Goal: Transaction & Acquisition: Purchase product/service

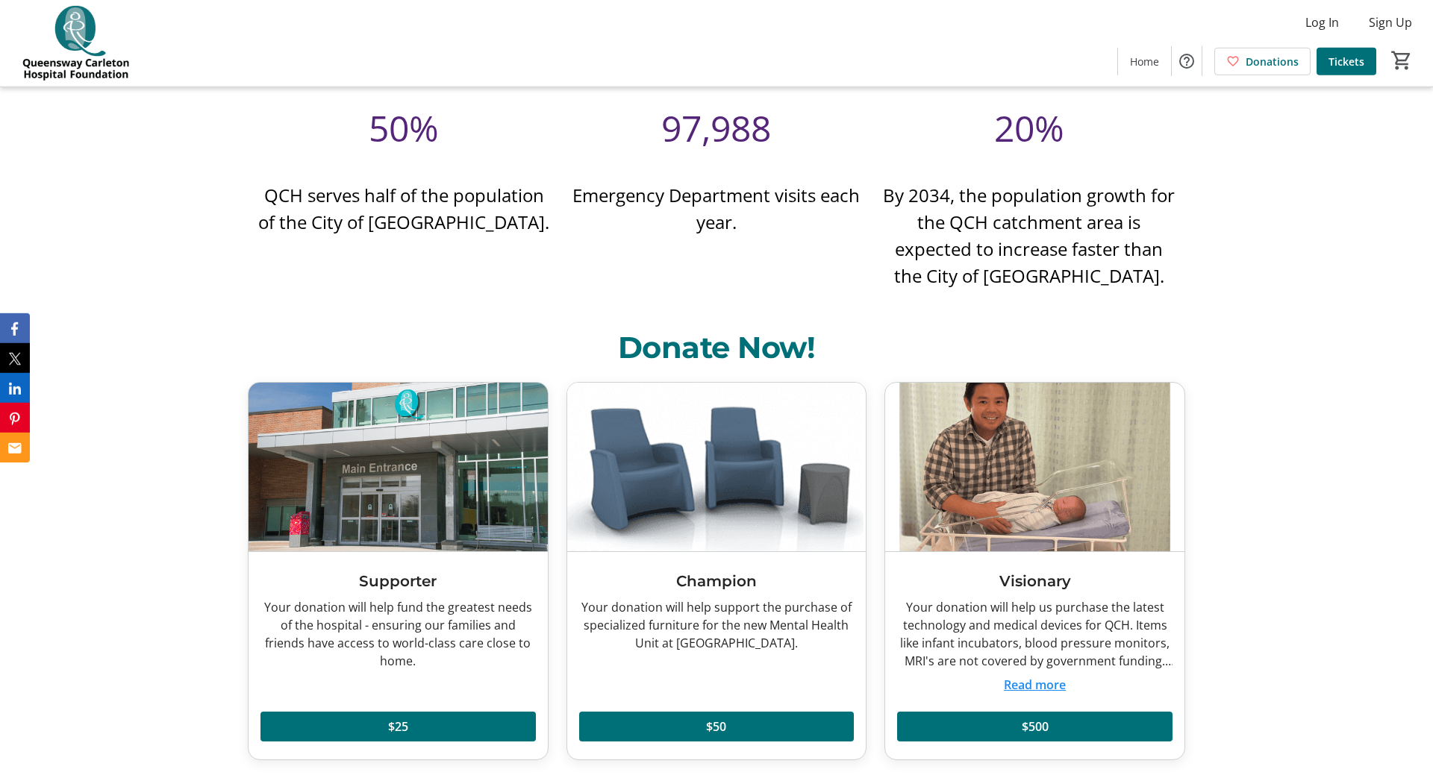
scroll to position [3731, 0]
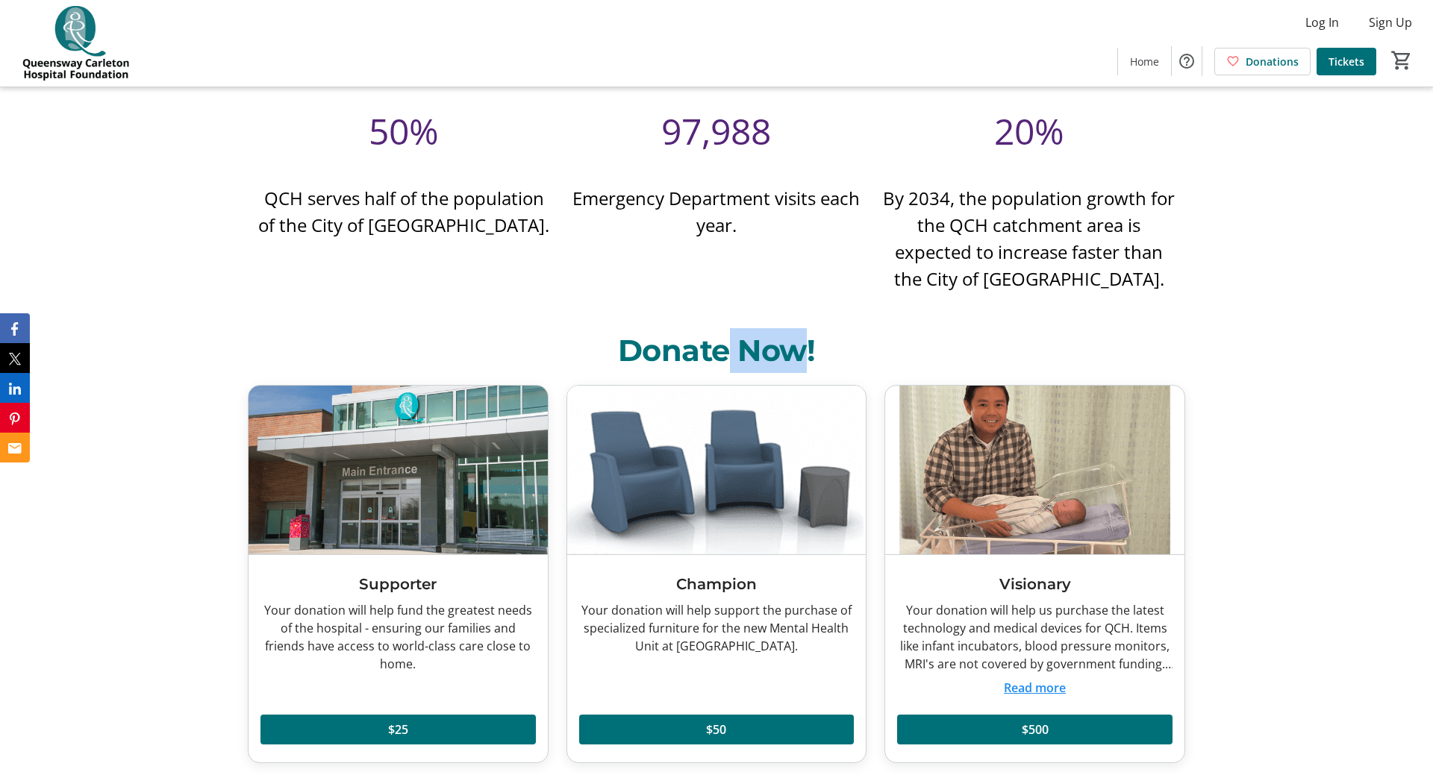
drag, startPoint x: 728, startPoint y: 358, endPoint x: 816, endPoint y: 357, distance: 88.1
click at [800, 355] on h2 "Donate Now!" at bounding box center [716, 350] width 937 height 45
click at [843, 346] on h2 "Donate Now!" at bounding box center [716, 350] width 937 height 45
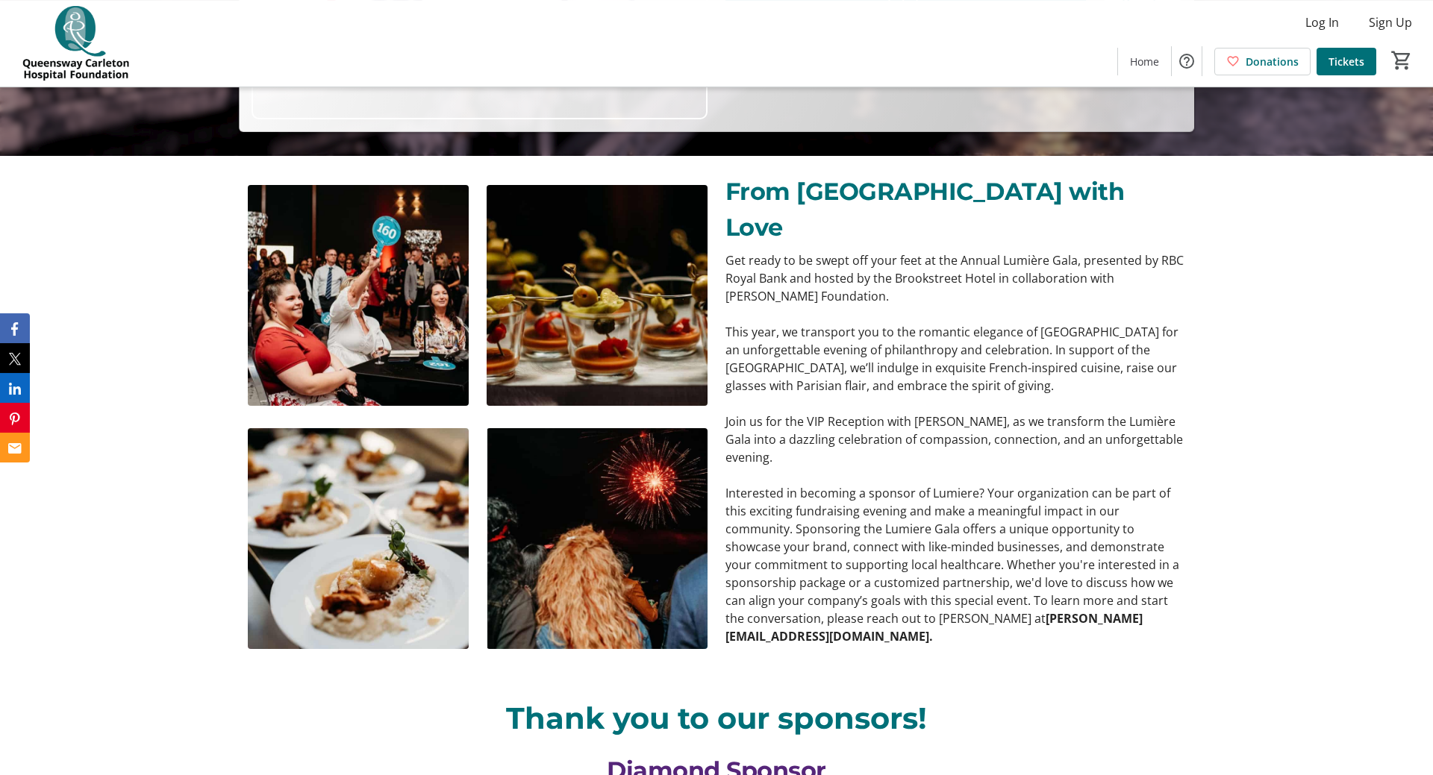
scroll to position [610, 0]
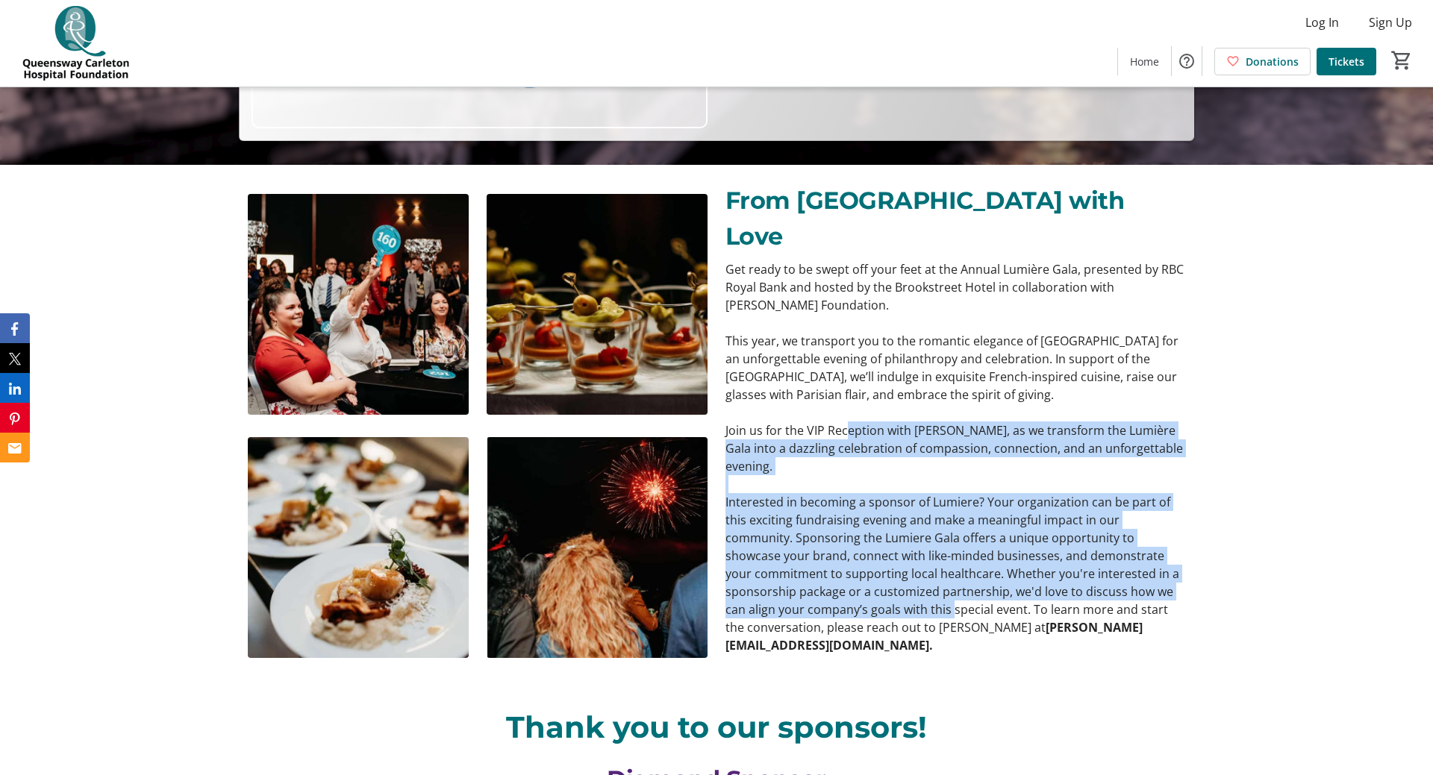
drag, startPoint x: 844, startPoint y: 394, endPoint x: 871, endPoint y: 574, distance: 181.8
click at [871, 574] on div "Get ready to be swept off your feet at the Annual Lumière Gala, presented by RB…" at bounding box center [955, 457] width 460 height 394
click at [870, 561] on p "Interested in becoming a sponsor of Lumiere? Your organization can be part of t…" at bounding box center [955, 573] width 460 height 161
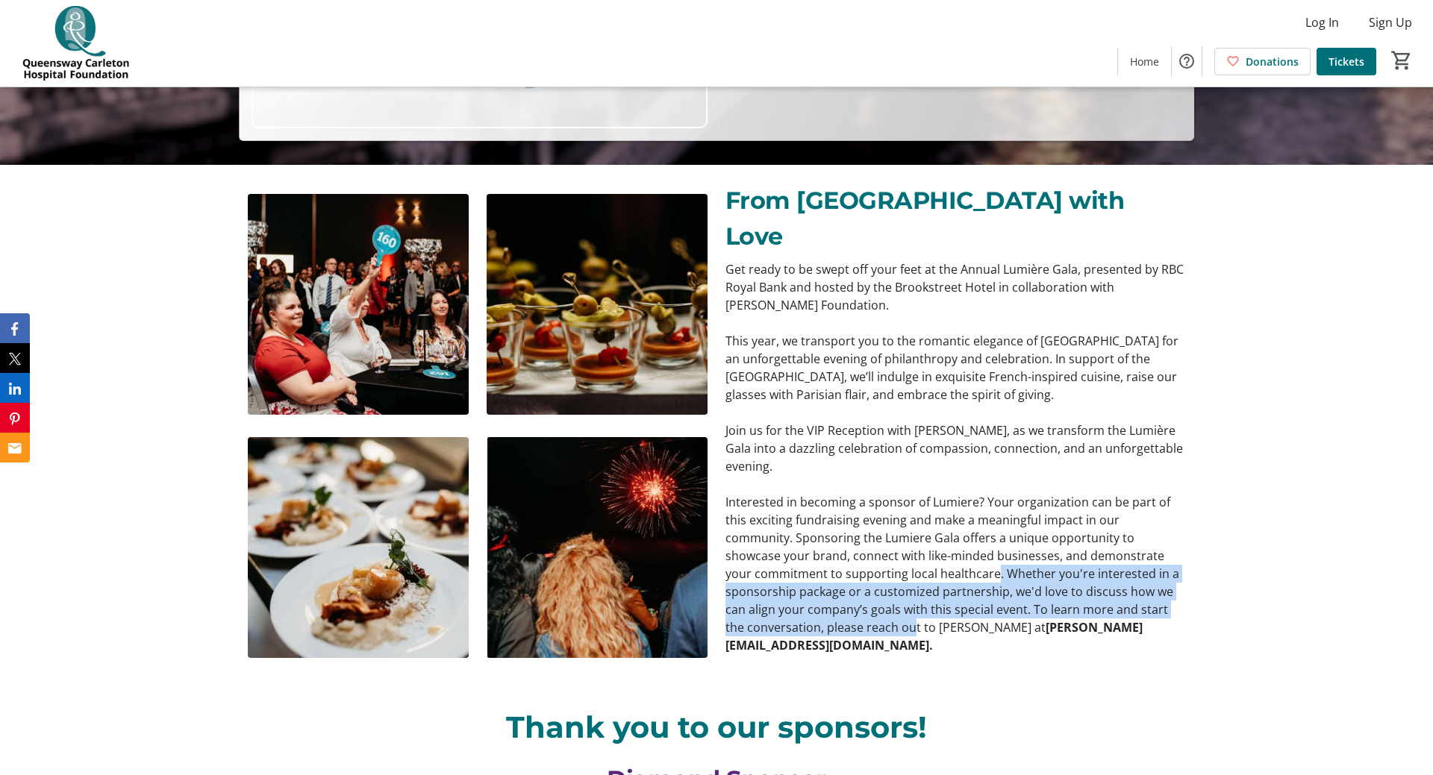
drag, startPoint x: 879, startPoint y: 543, endPoint x: 811, endPoint y: 590, distance: 83.0
click at [811, 590] on p "Interested in becoming a sponsor of Lumiere? Your organization can be part of t…" at bounding box center [955, 573] width 460 height 161
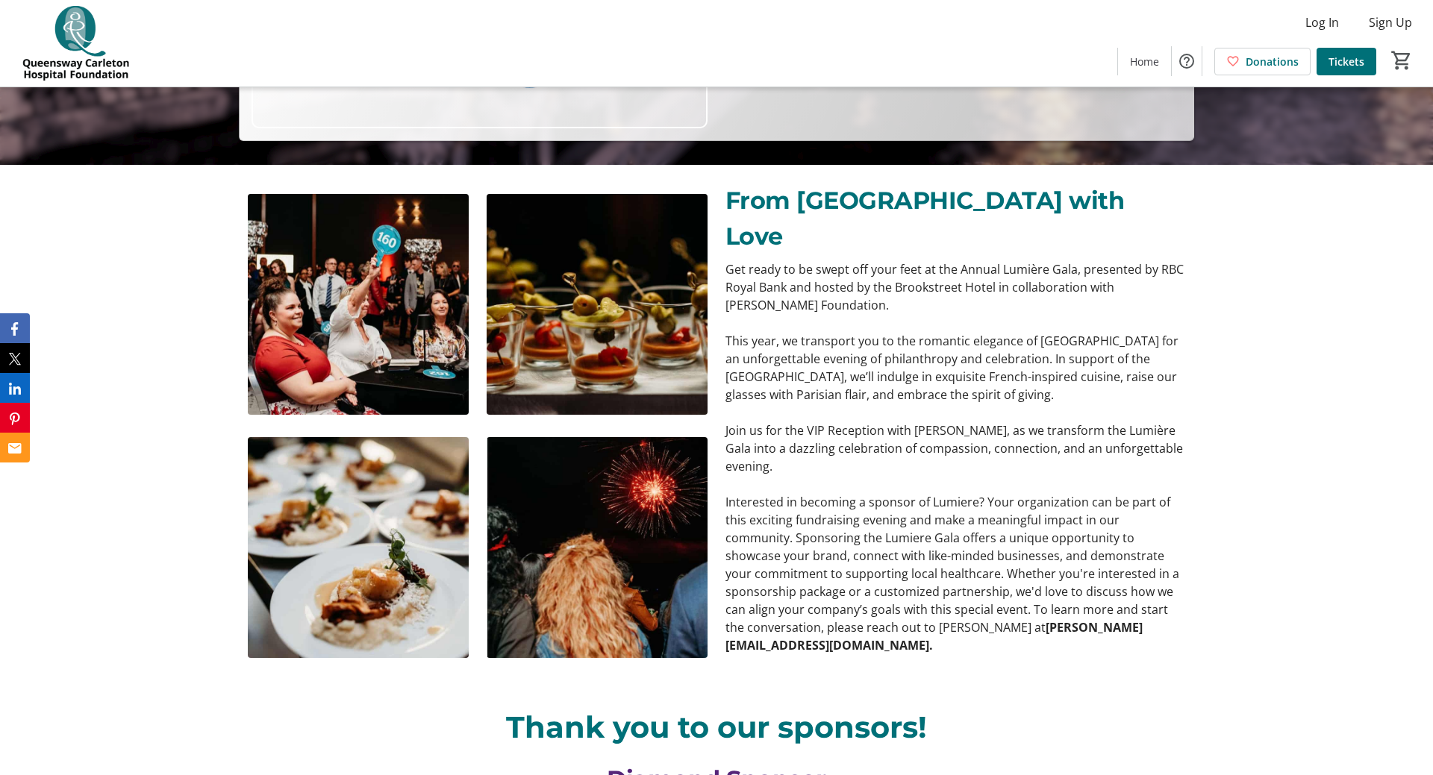
click at [836, 546] on p "Interested in becoming a sponsor of Lumiere? Your organization can be part of t…" at bounding box center [955, 573] width 460 height 161
click at [867, 527] on p "Interested in becoming a sponsor of Lumiere? Your organization can be part of t…" at bounding box center [955, 573] width 460 height 161
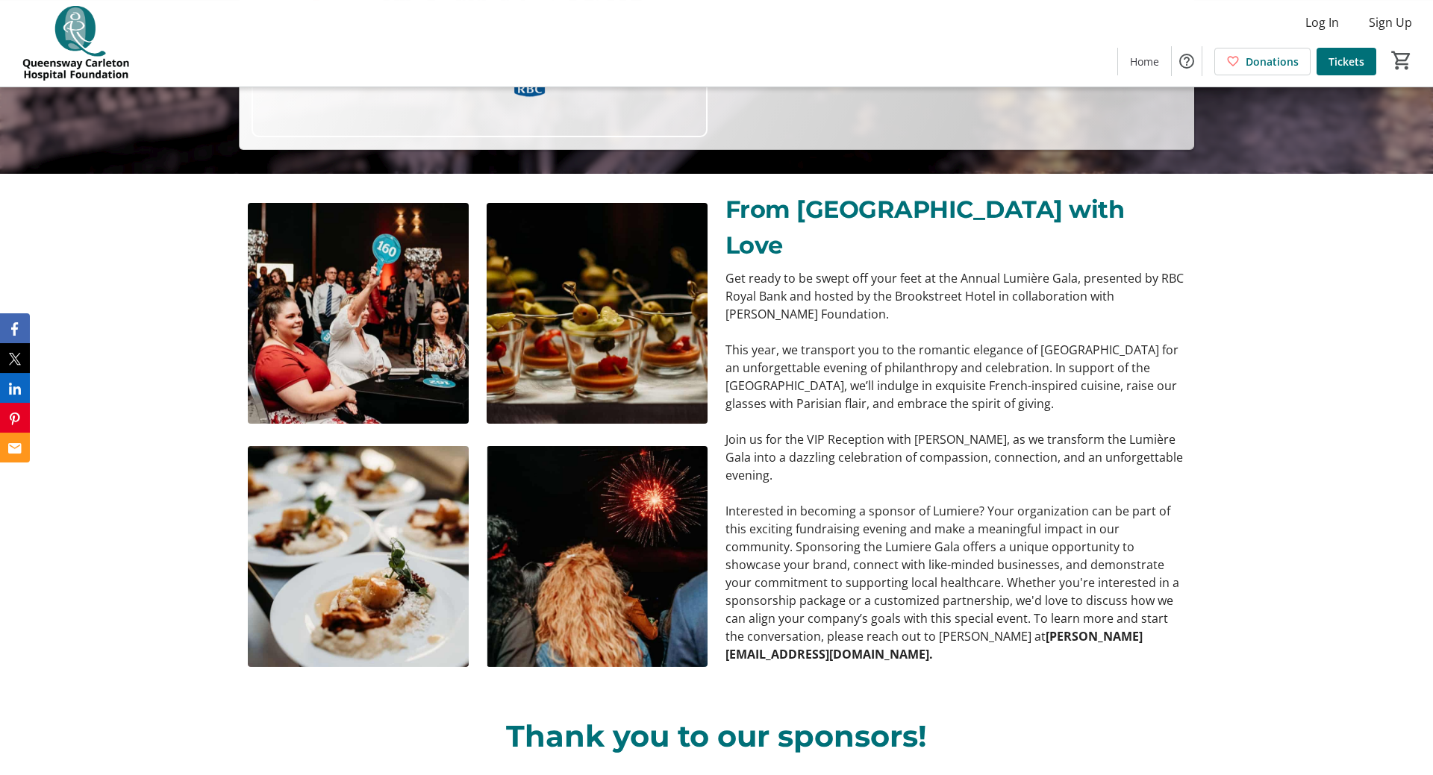
scroll to position [230, 0]
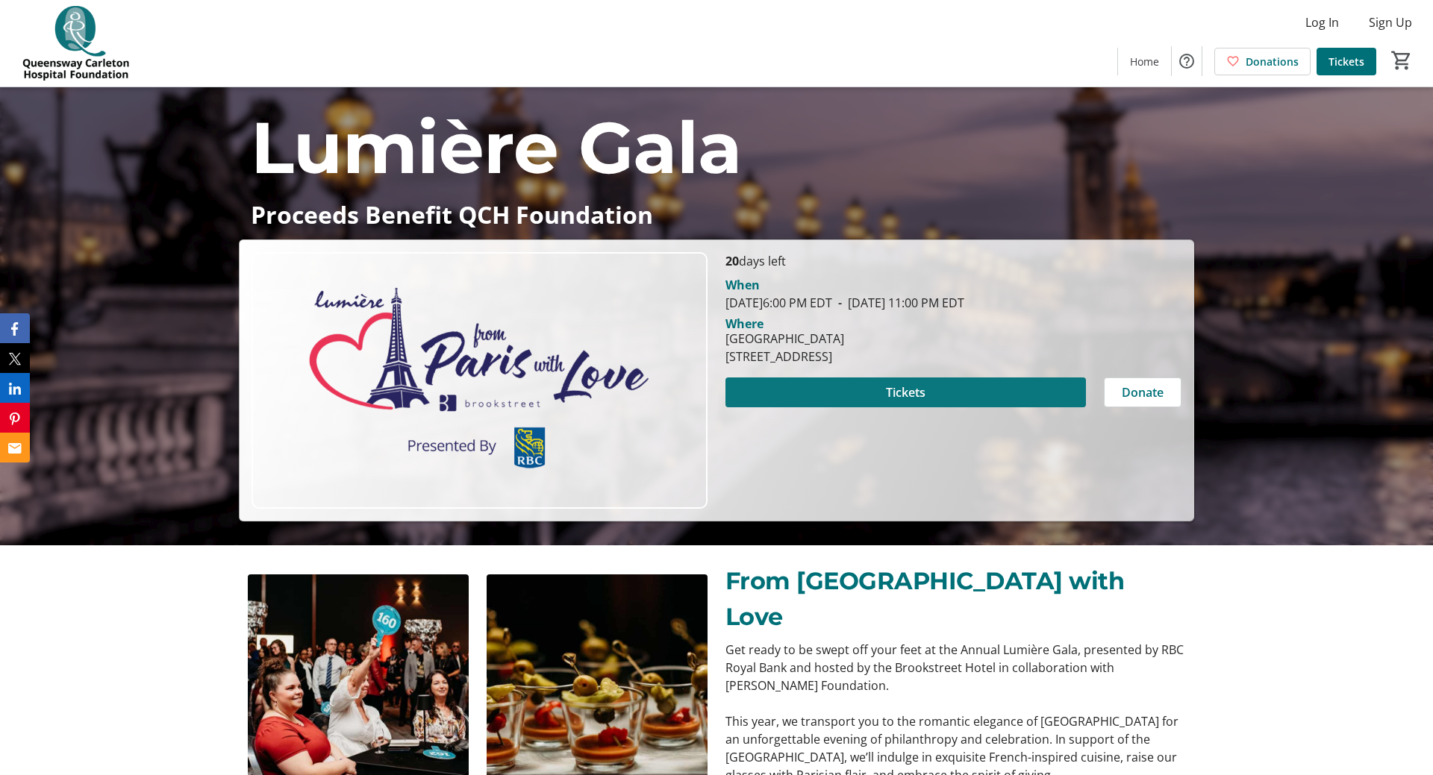
click at [924, 392] on span "Tickets" at bounding box center [906, 393] width 40 height 18
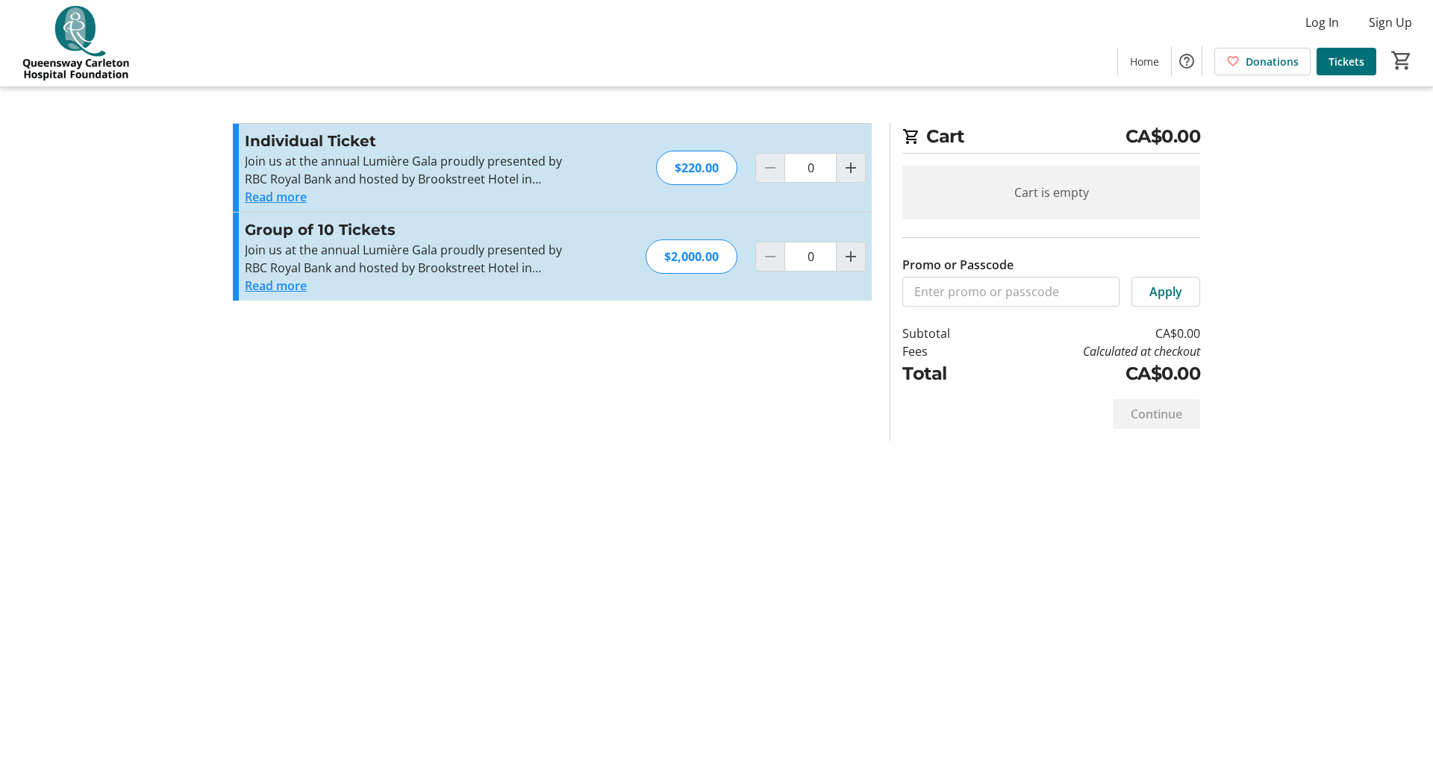
click at [279, 284] on button "Read more" at bounding box center [276, 286] width 62 height 18
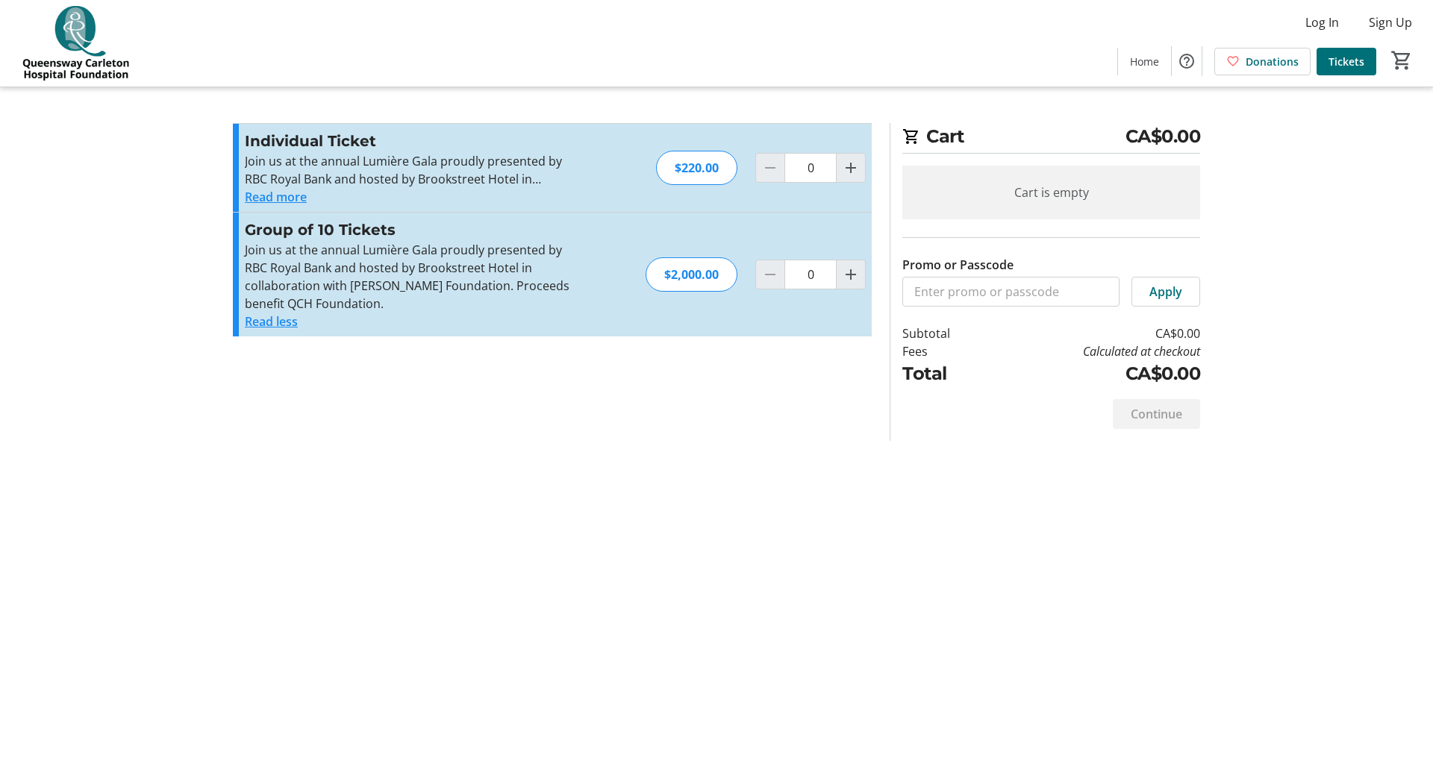
click at [474, 491] on div "Cart CA$0.00 Cart is empty Promo or Passcode Apply Subtotal CA$0.00 Fees Calcul…" at bounding box center [716, 387] width 985 height 775
click at [642, 497] on div "Cart CA$0.00 Cart is empty Promo or Passcode Apply Subtotal CA$0.00 Fees Calcul…" at bounding box center [716, 387] width 985 height 775
